Goal: Information Seeking & Learning: Learn about a topic

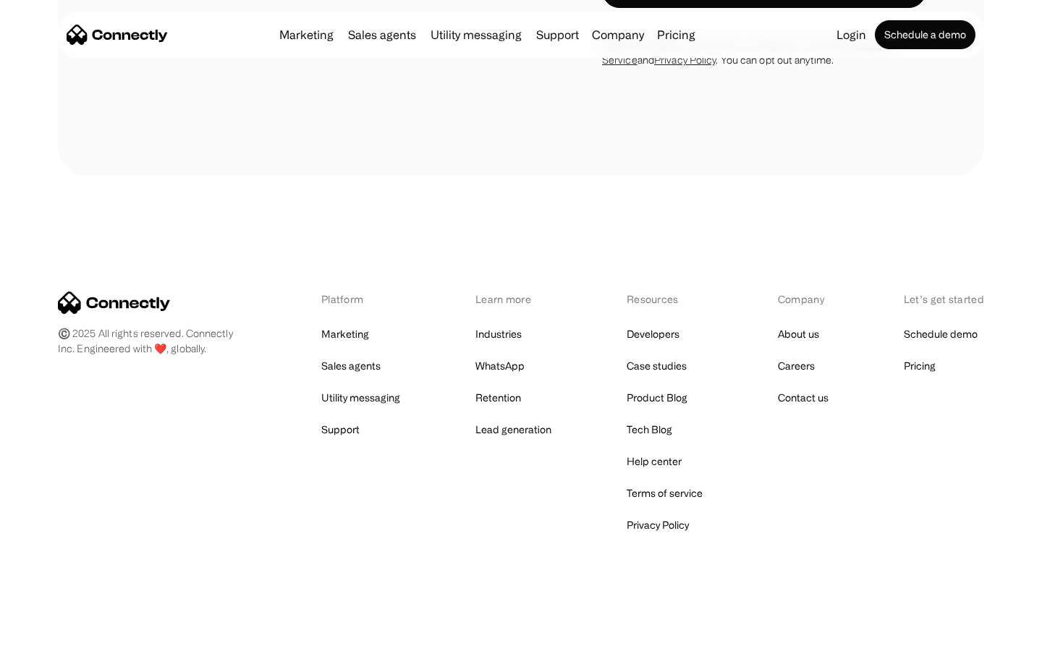
scroll to position [1536, 0]
